Goal: Task Accomplishment & Management: Manage account settings

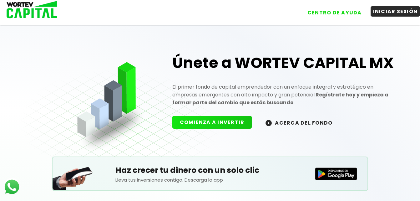
click at [403, 11] on button "INICIAR SESIÓN" at bounding box center [396, 11] width 50 height 10
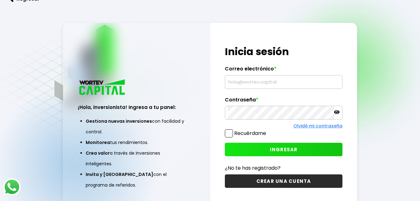
type input "[PERSON_NAME][EMAIL_ADDRESS][PERSON_NAME][DOMAIN_NAME]"
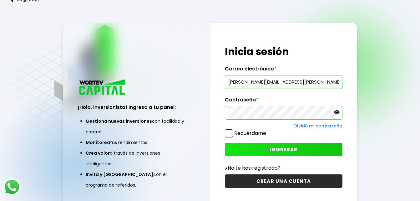
click at [229, 134] on span at bounding box center [229, 133] width 8 height 8
click at [267, 130] on input "Recuérdame" at bounding box center [267, 130] width 0 height 0
click at [336, 112] on icon at bounding box center [337, 112] width 6 height 6
click at [287, 150] on span "INGRESAR" at bounding box center [284, 149] width 28 height 7
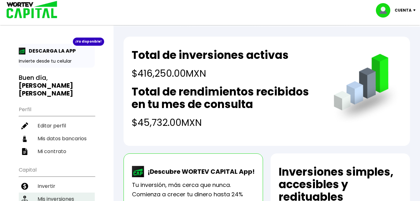
click at [47, 192] on li "Mis inversiones" at bounding box center [57, 198] width 76 height 13
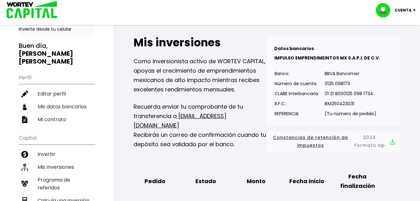
scroll to position [38, 0]
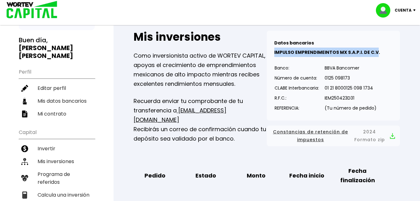
drag, startPoint x: 275, startPoint y: 52, endPoint x: 376, endPoint y: 56, distance: 101.4
click at [376, 56] on p "IMPULSO EMPRENDIMEINTOS MX S.A.P.I. DE C.V." at bounding box center [333, 52] width 118 height 9
copy b "IMPULSO EMPRENDIMEINTOS MX S.A.P.I. DE C.V"
click at [414, 10] on img at bounding box center [416, 10] width 8 height 2
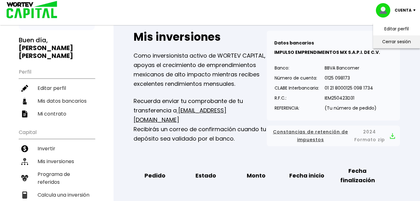
click at [397, 42] on li "Cerrar sesión" at bounding box center [397, 41] width 50 height 13
